Goal: Information Seeking & Learning: Learn about a topic

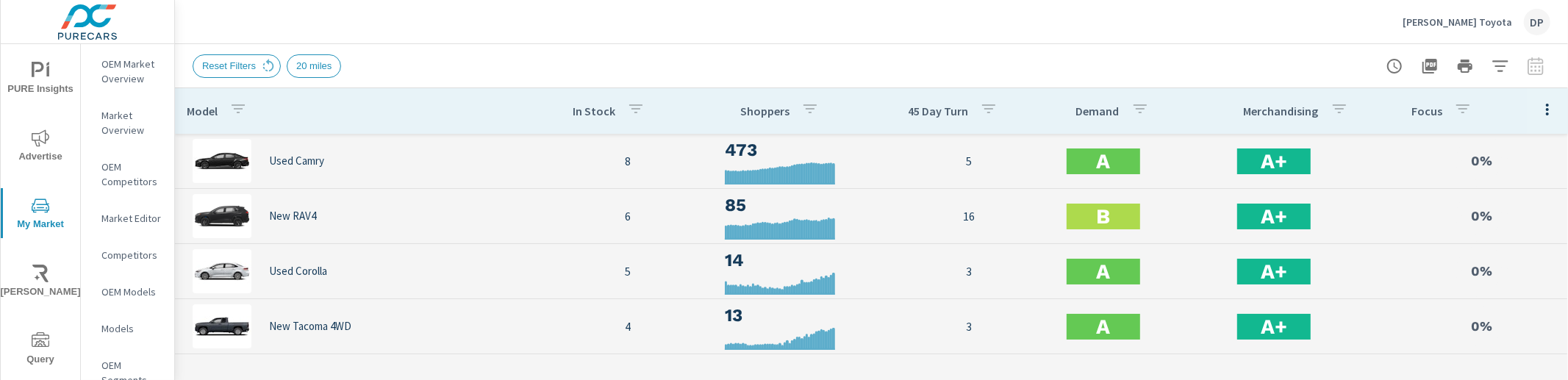
click at [1539, 111] on icon "button" at bounding box center [1547, 110] width 18 height 18
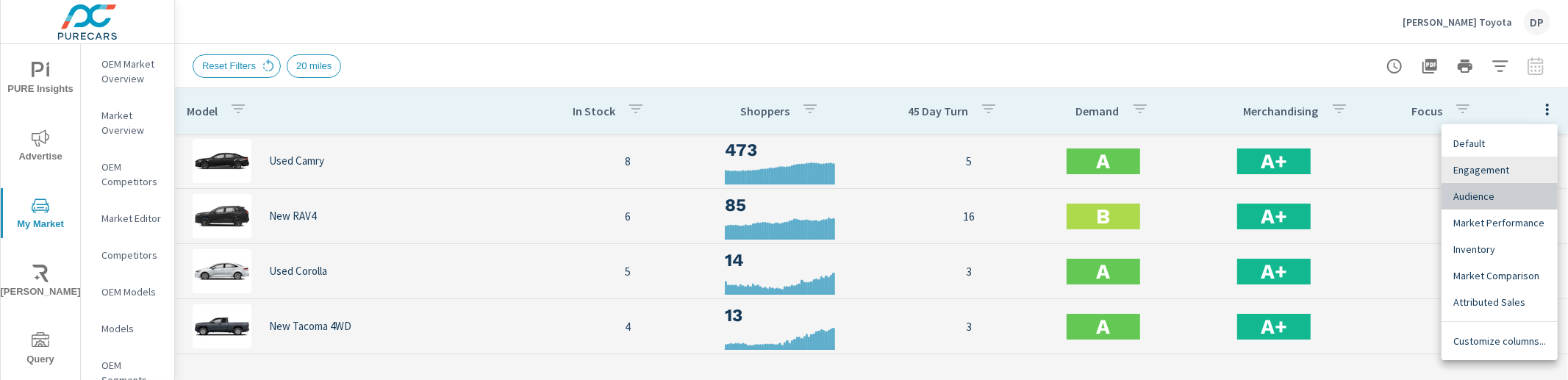
click at [1514, 190] on span "Audience" at bounding box center [1500, 196] width 93 height 15
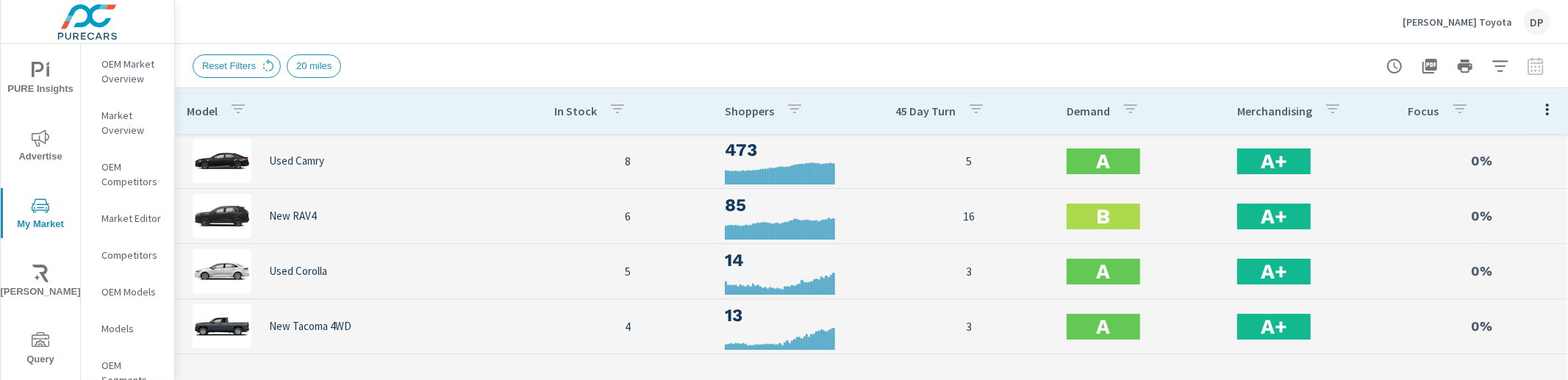
click at [1539, 104] on icon "button" at bounding box center [1547, 110] width 18 height 18
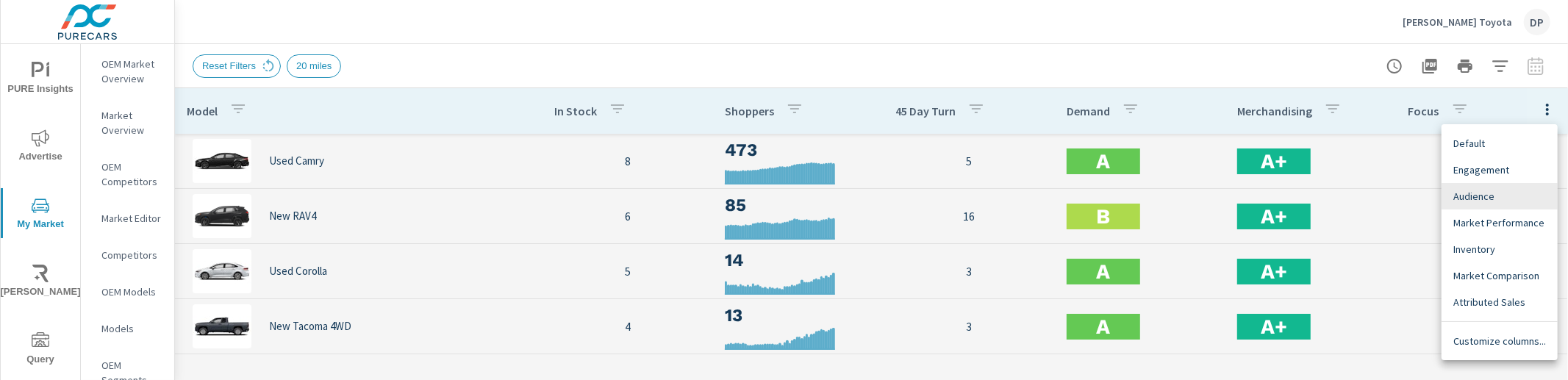
click at [1507, 162] on span "Engagement" at bounding box center [1500, 170] width 93 height 15
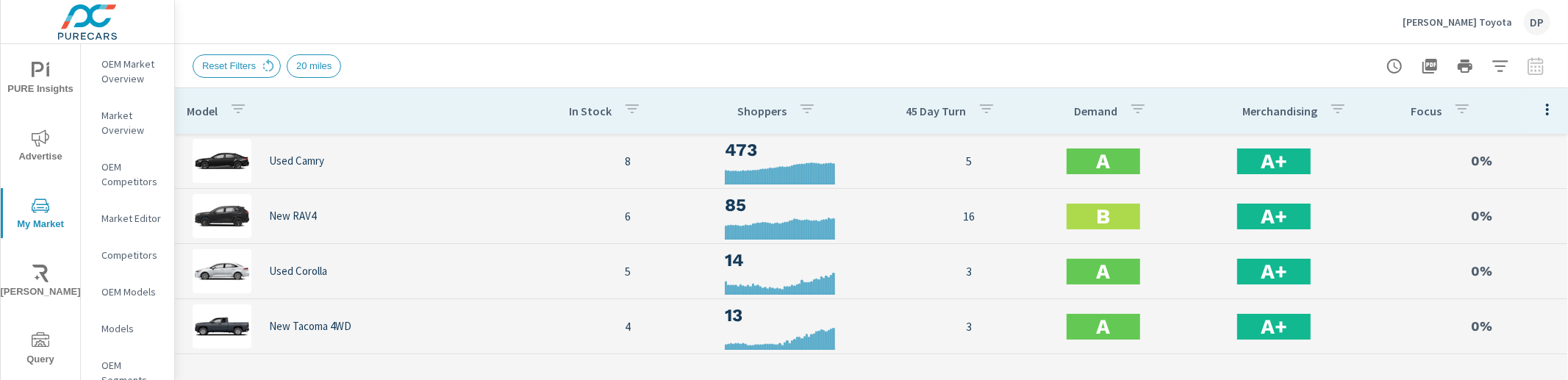
click at [1546, 114] on icon "button" at bounding box center [1547, 110] width 3 height 12
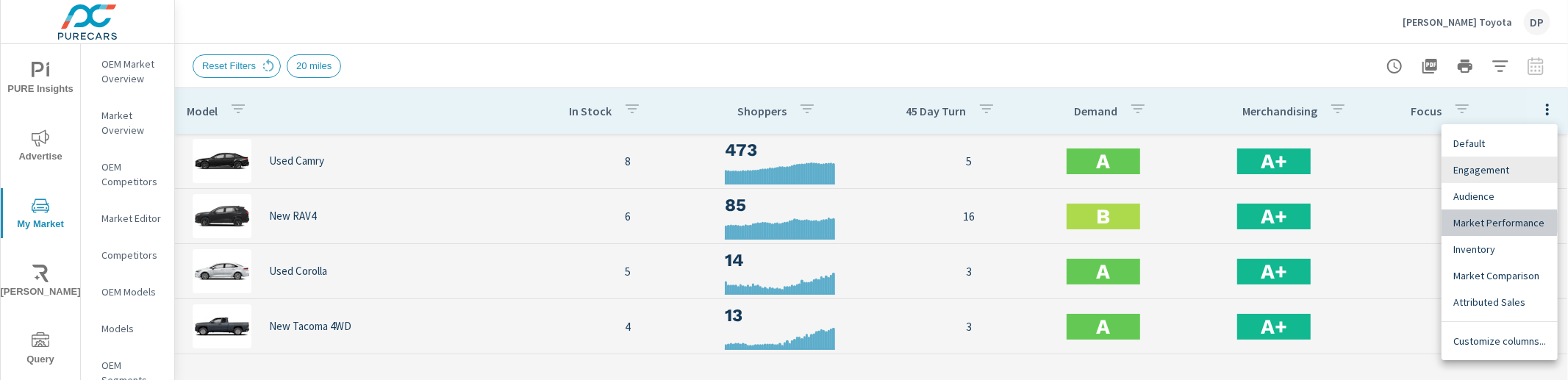
click at [1484, 222] on span "Market Performance" at bounding box center [1500, 223] width 93 height 15
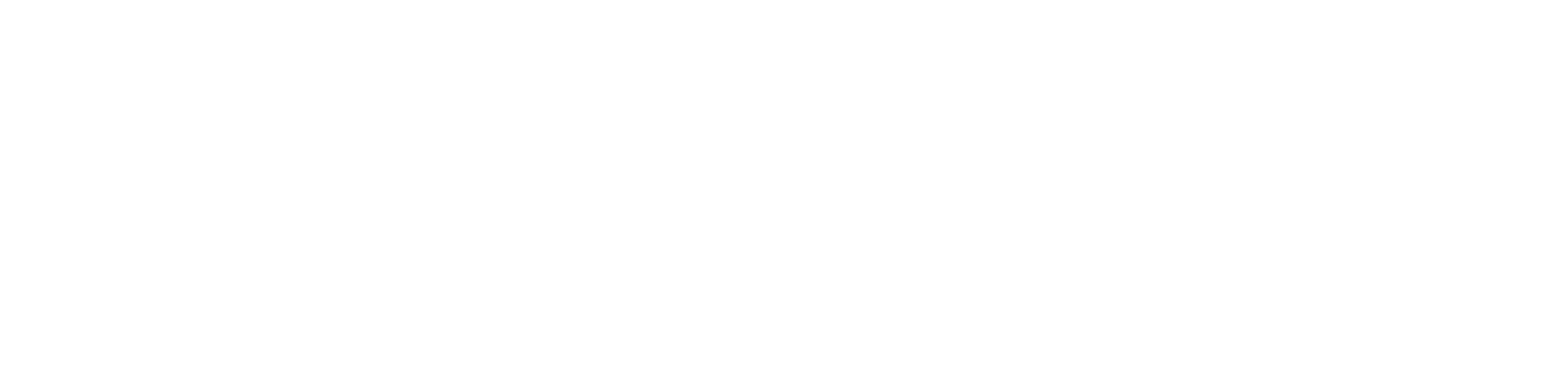
click at [997, 0] on html at bounding box center [784, 0] width 1568 height 0
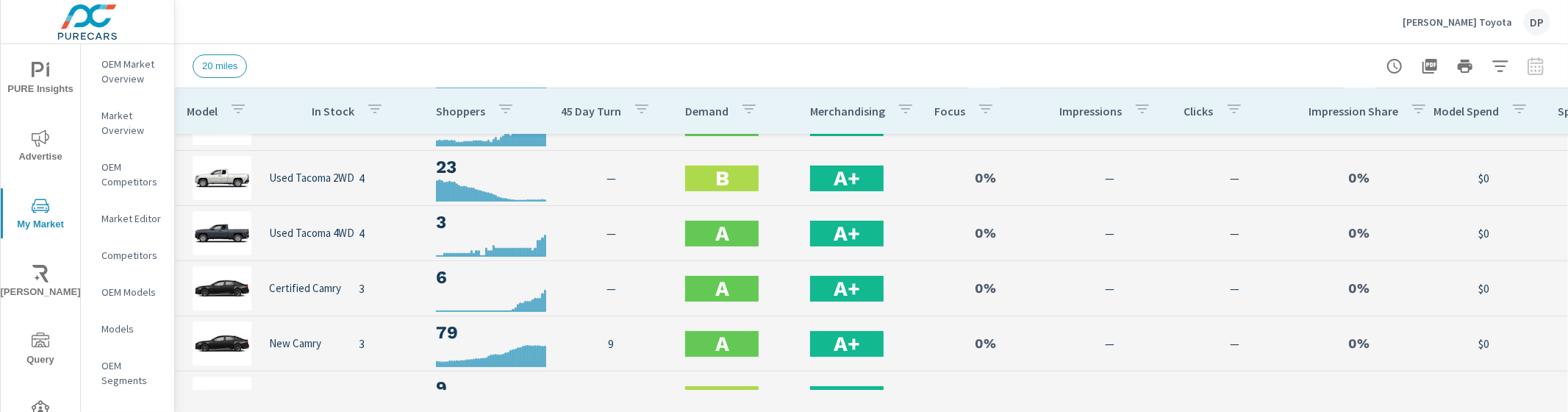
scroll to position [377, 0]
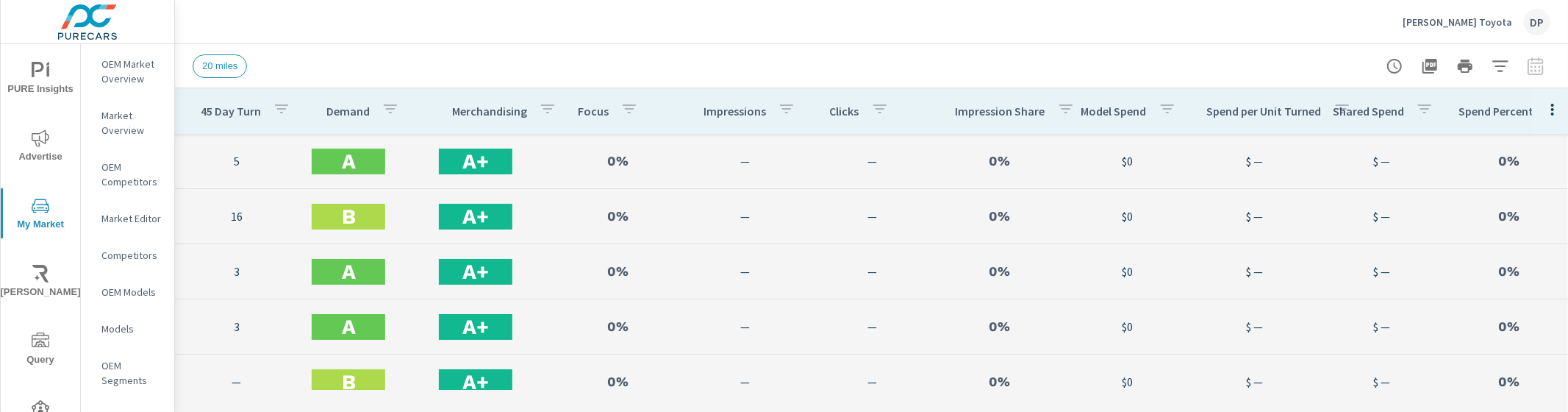
scroll to position [0, 393]
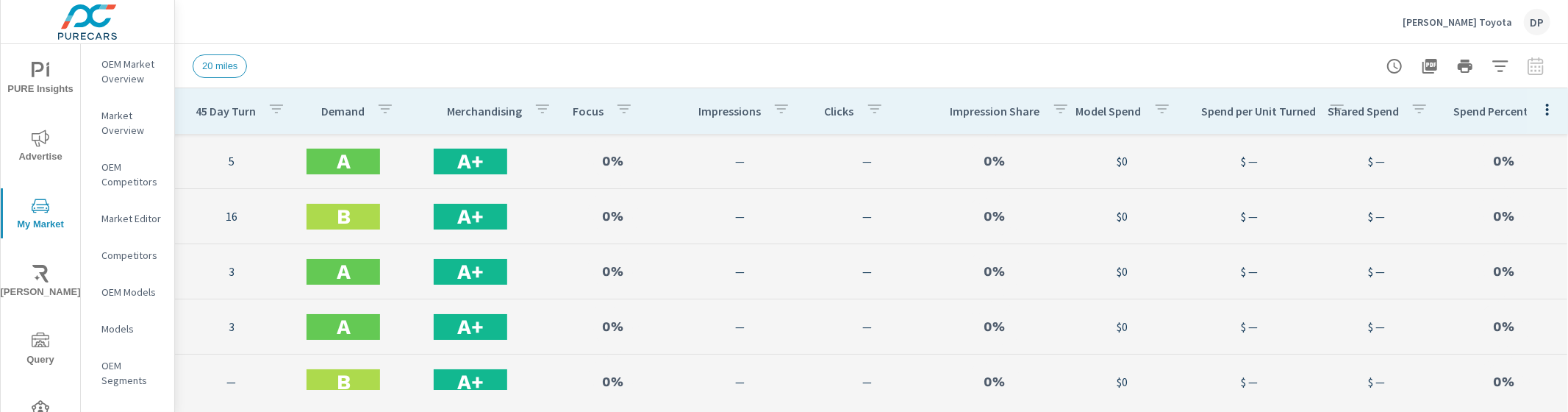
click at [1539, 113] on icon "button" at bounding box center [1547, 110] width 18 height 18
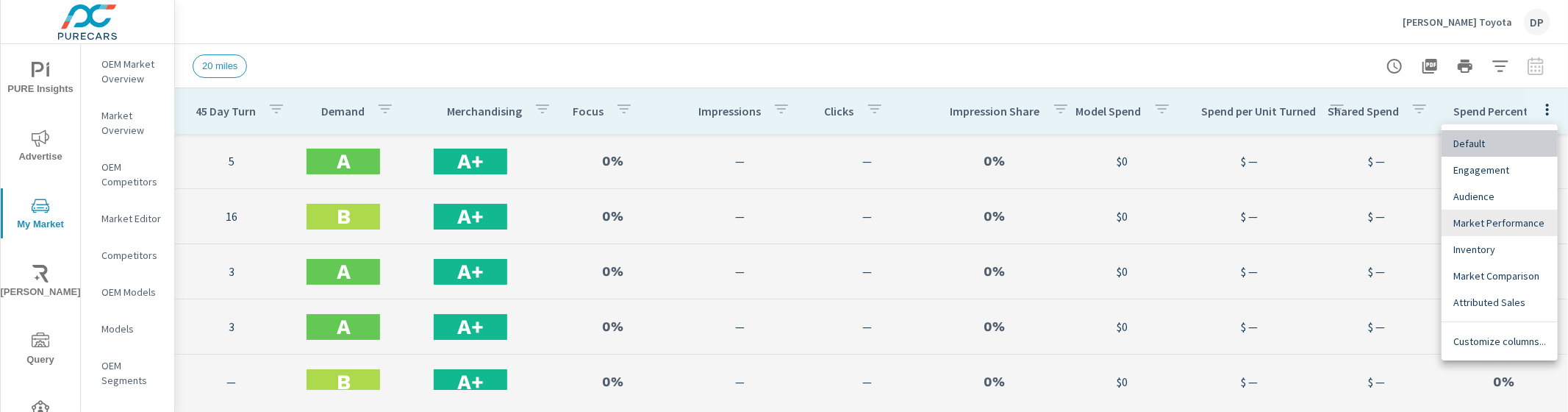
click at [1503, 149] on span "Default" at bounding box center [1500, 143] width 93 height 15
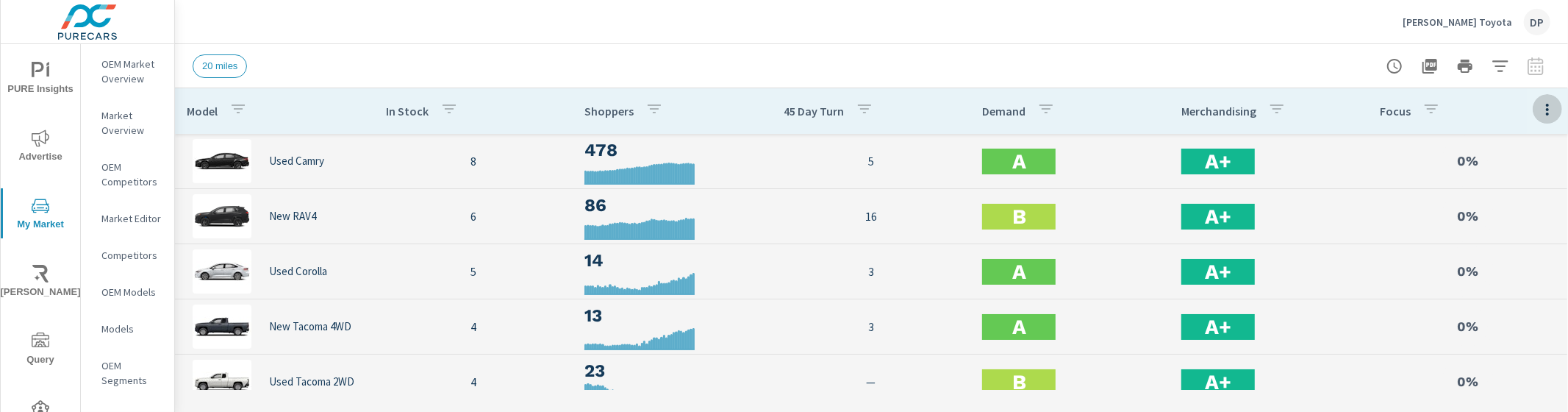
click at [1539, 113] on icon "button" at bounding box center [1547, 110] width 18 height 18
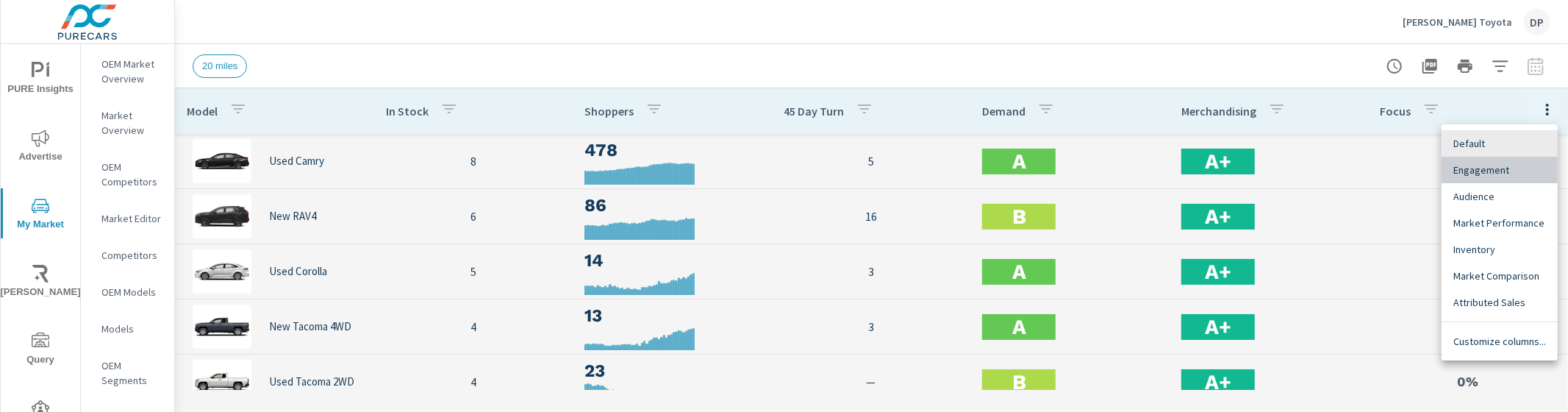
click at [1516, 168] on span "Engagement" at bounding box center [1500, 170] width 93 height 15
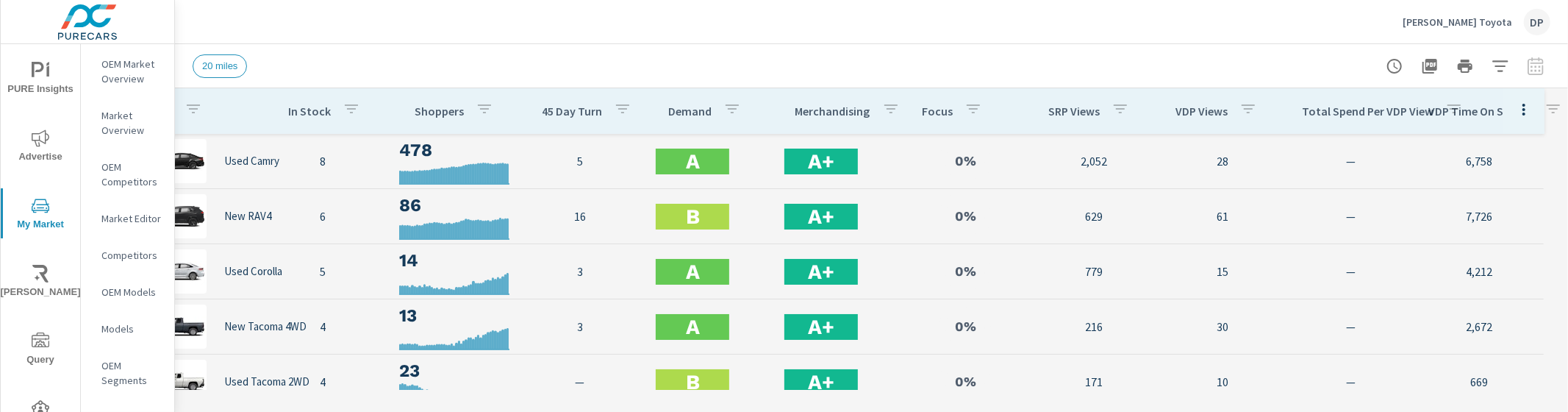
scroll to position [0, 49]
click at [1516, 117] on icon "button" at bounding box center [1524, 110] width 18 height 18
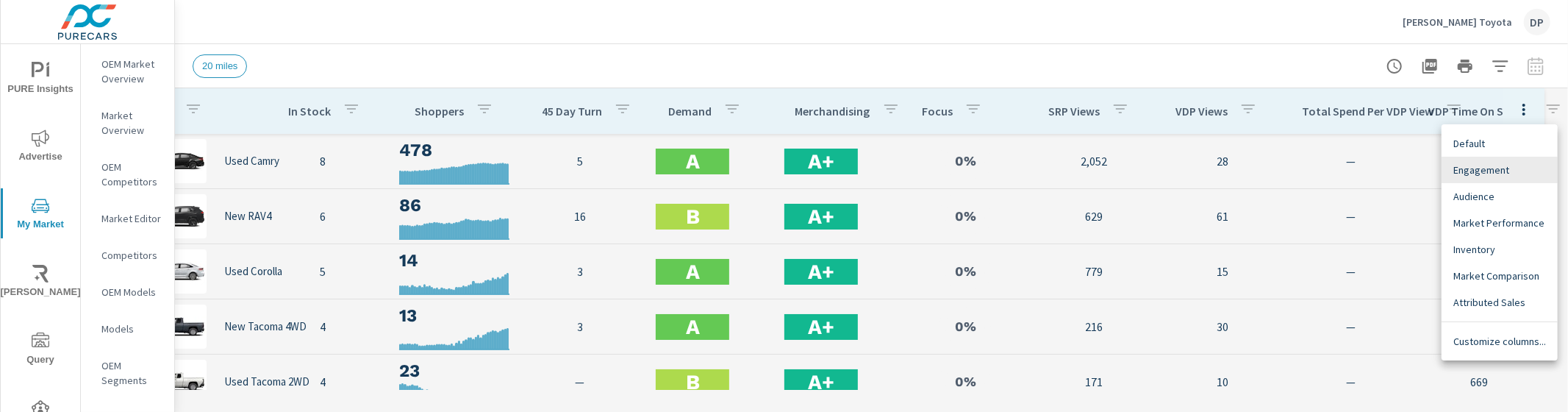
click at [1480, 207] on div "Audience" at bounding box center [1500, 196] width 116 height 26
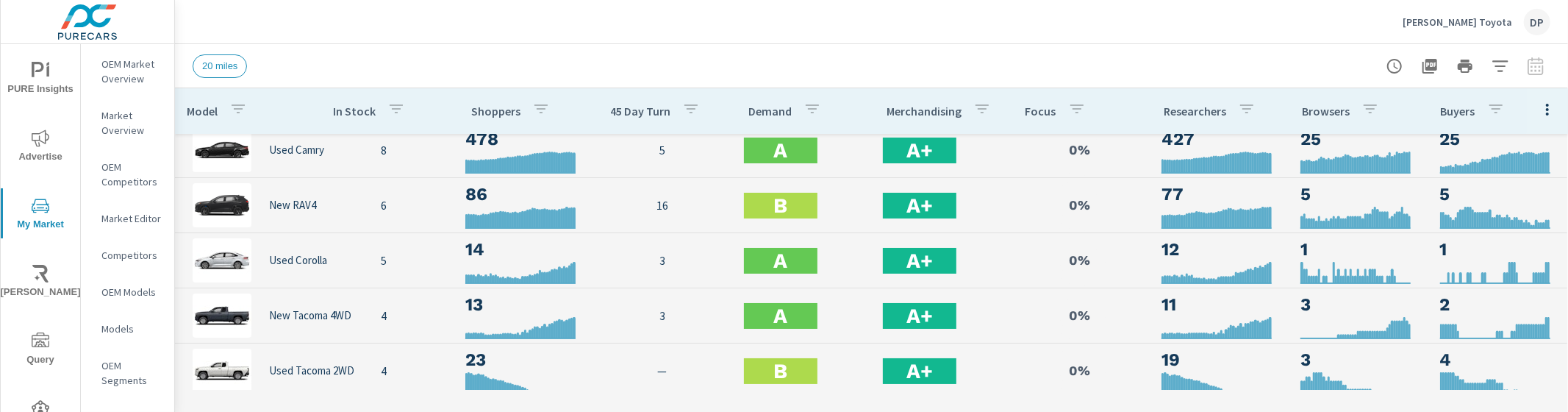
scroll to position [266, 0]
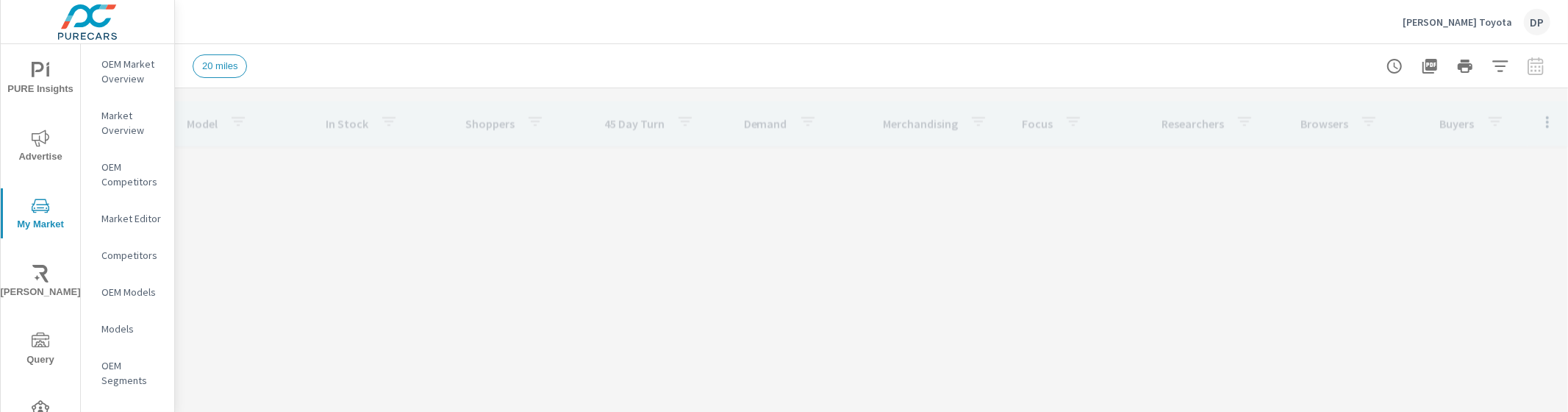
scroll to position [1268, 0]
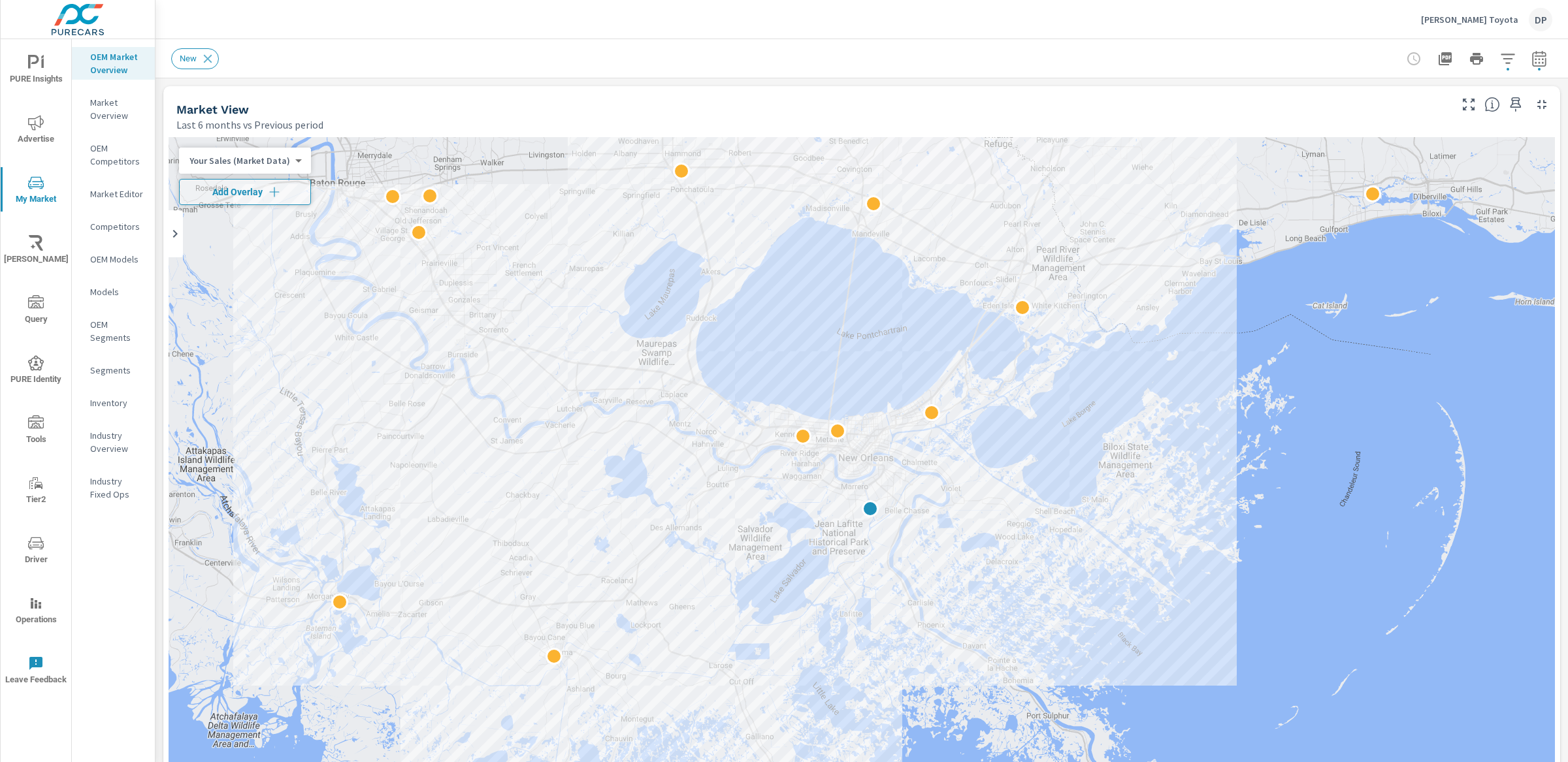
scroll to position [1, 0]
